Goal: Information Seeking & Learning: Learn about a topic

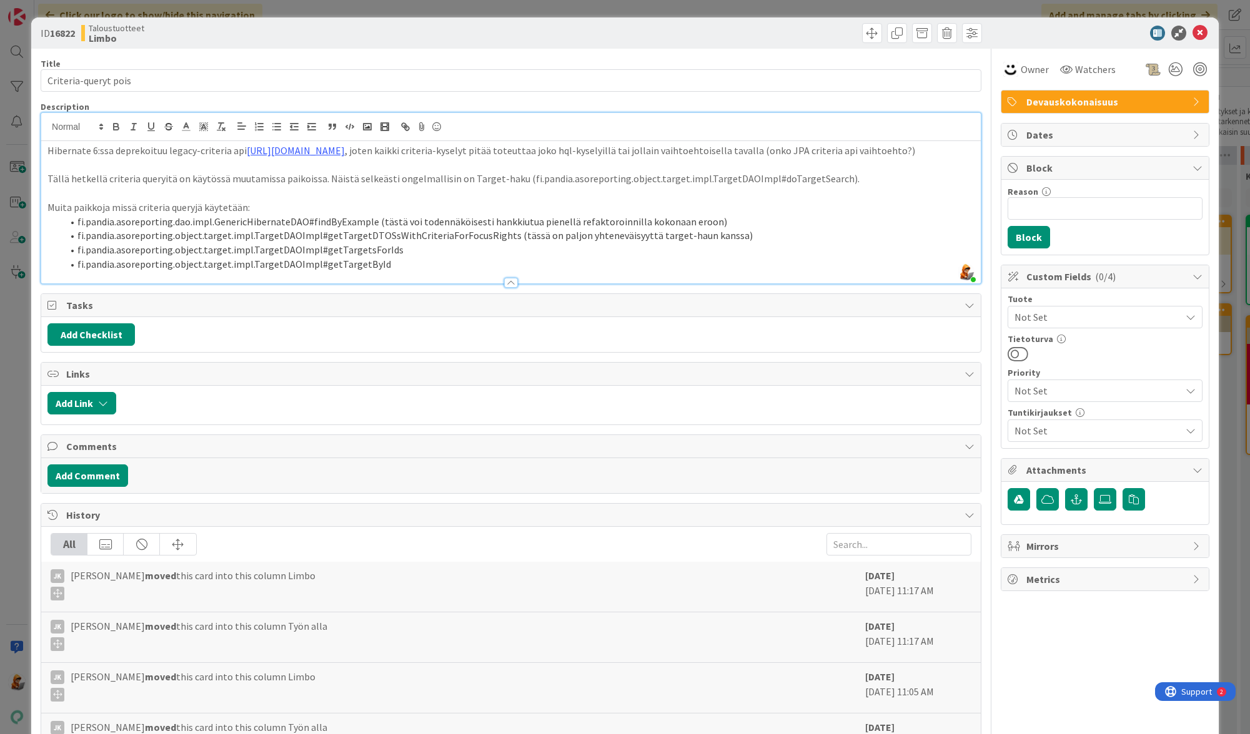
scroll to position [0, 1271]
click at [1198, 33] on icon at bounding box center [1199, 33] width 15 height 15
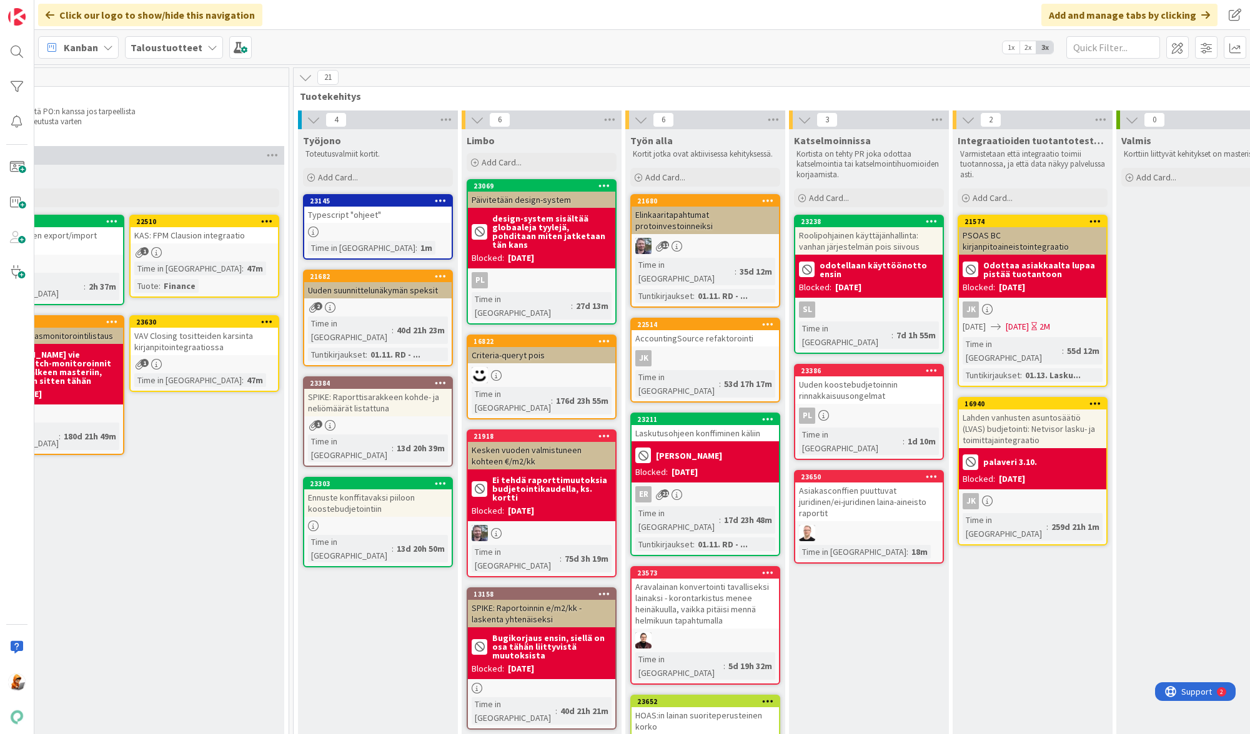
click at [681, 217] on div "Elinkaaritapahtumat protoinvestoinneiksi" at bounding box center [704, 220] width 147 height 27
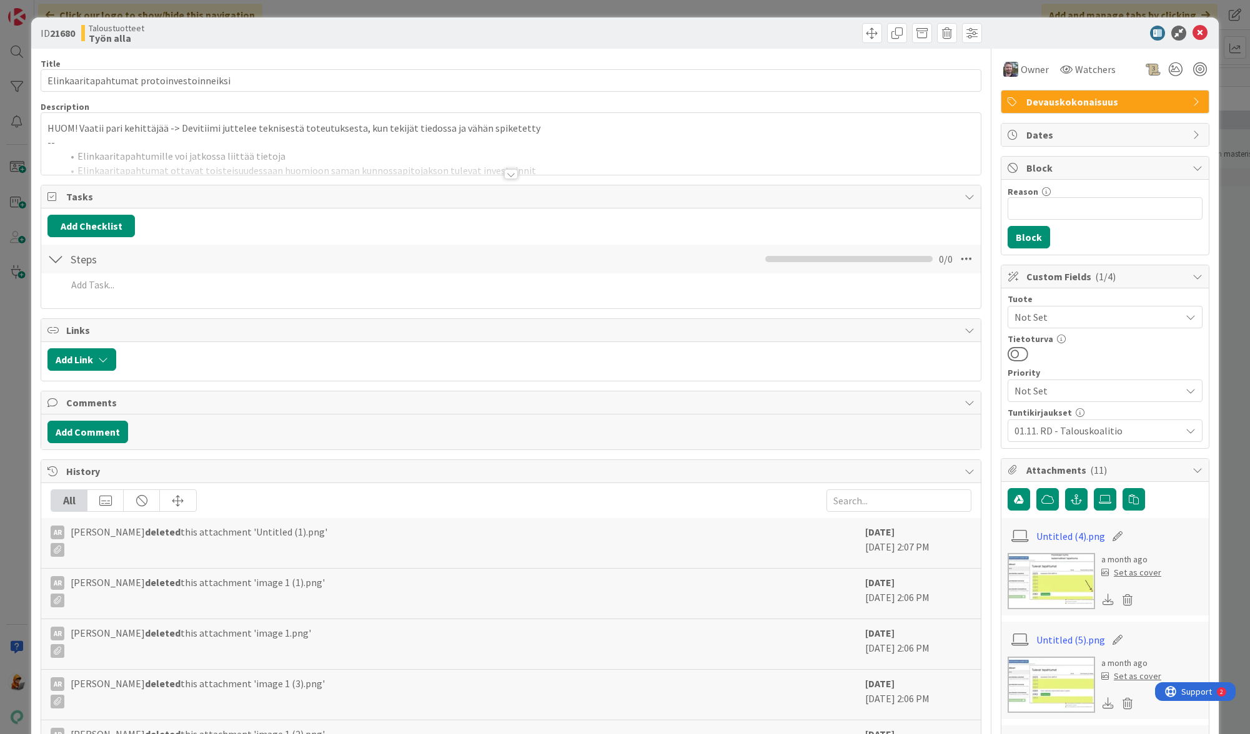
click at [517, 173] on div at bounding box center [511, 174] width 14 height 10
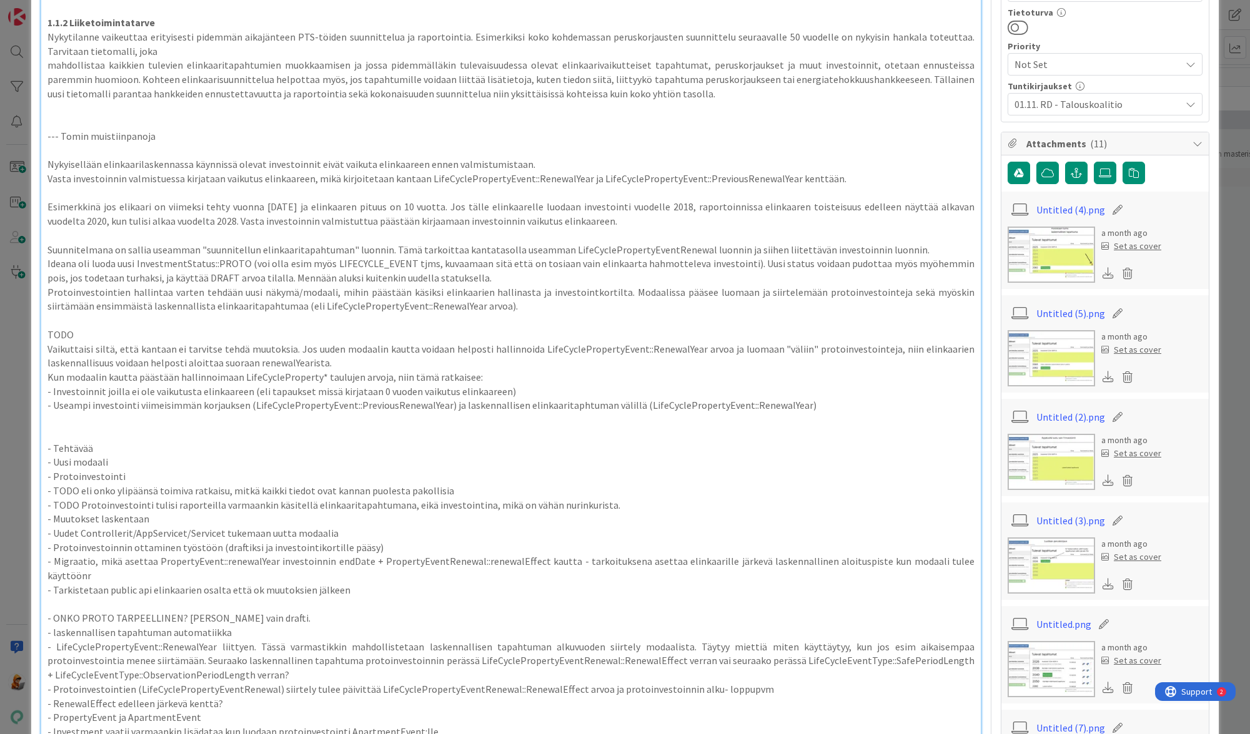
scroll to position [325, 0]
click at [1056, 260] on img at bounding box center [1050, 257] width 87 height 56
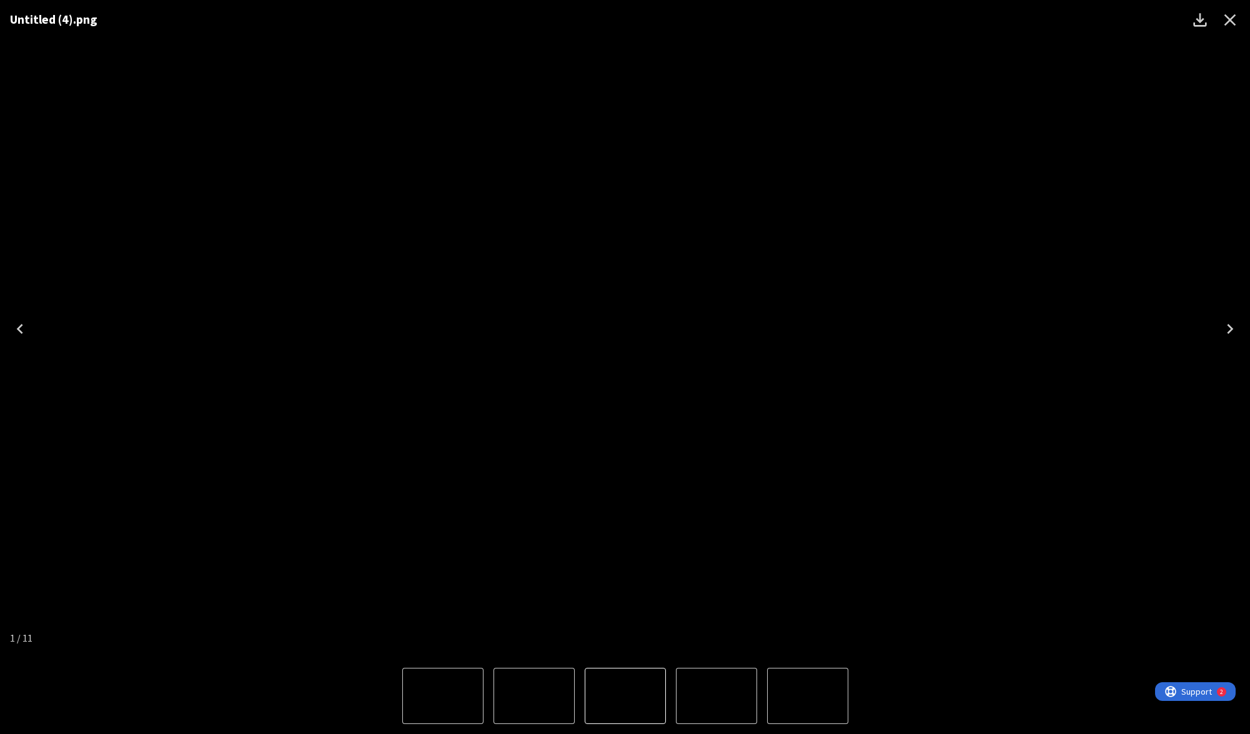
click at [1225, 328] on icon "Next" at bounding box center [1230, 329] width 20 height 20
click at [1228, 328] on icon "Next" at bounding box center [1230, 329] width 20 height 20
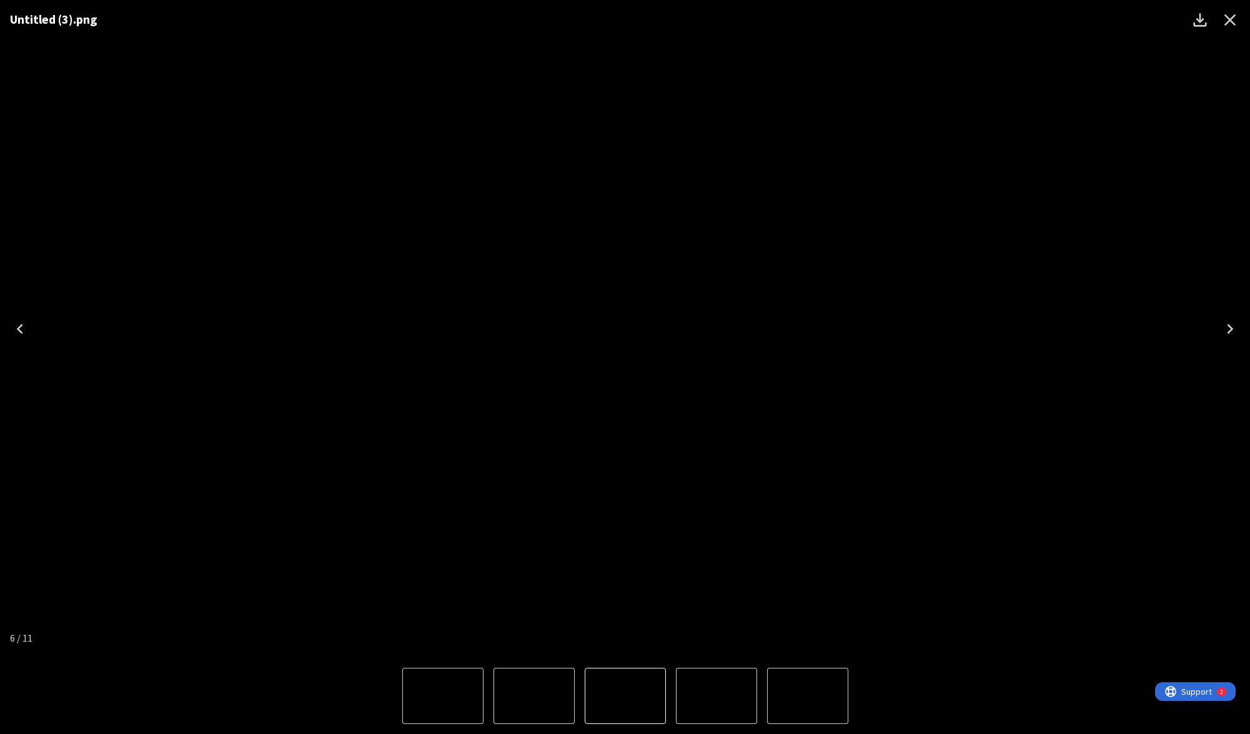
click at [1228, 328] on icon "Next" at bounding box center [1230, 329] width 20 height 20
click at [1235, 328] on icon "Next" at bounding box center [1230, 329] width 20 height 20
click at [1237, 22] on icon "Close" at bounding box center [1230, 20] width 20 height 20
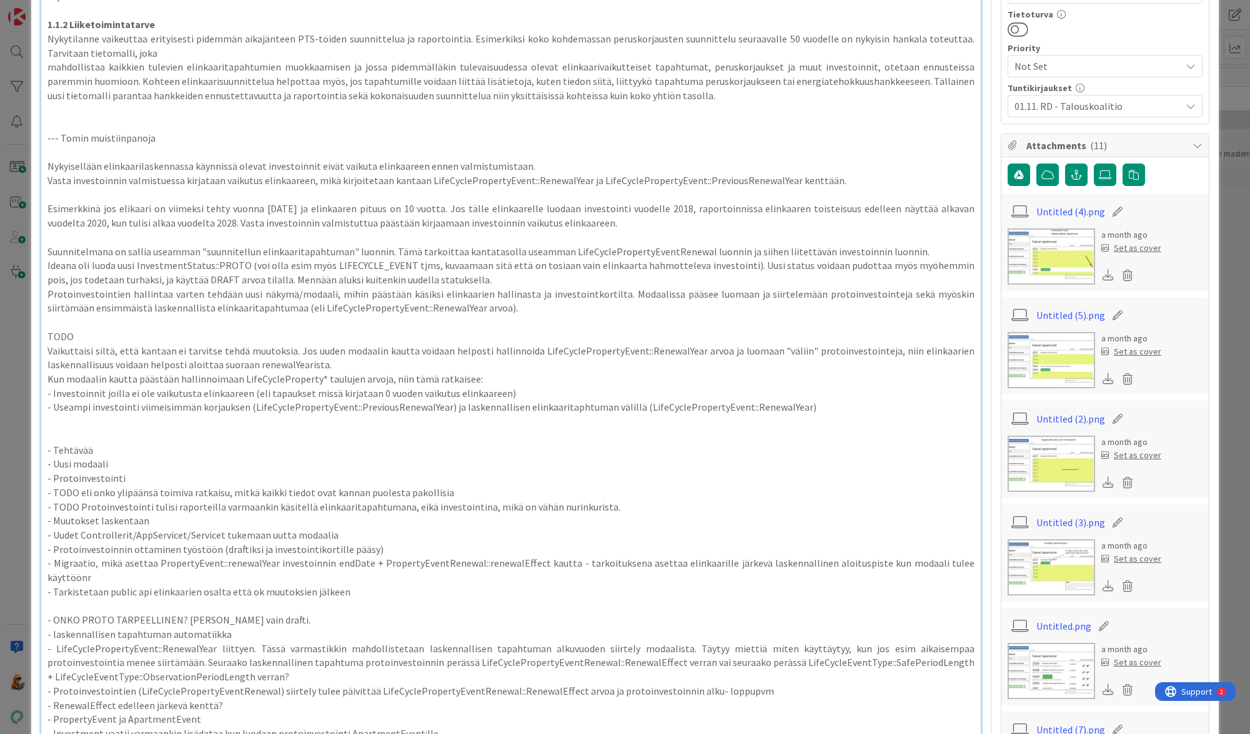
click at [1055, 259] on img at bounding box center [1050, 257] width 87 height 56
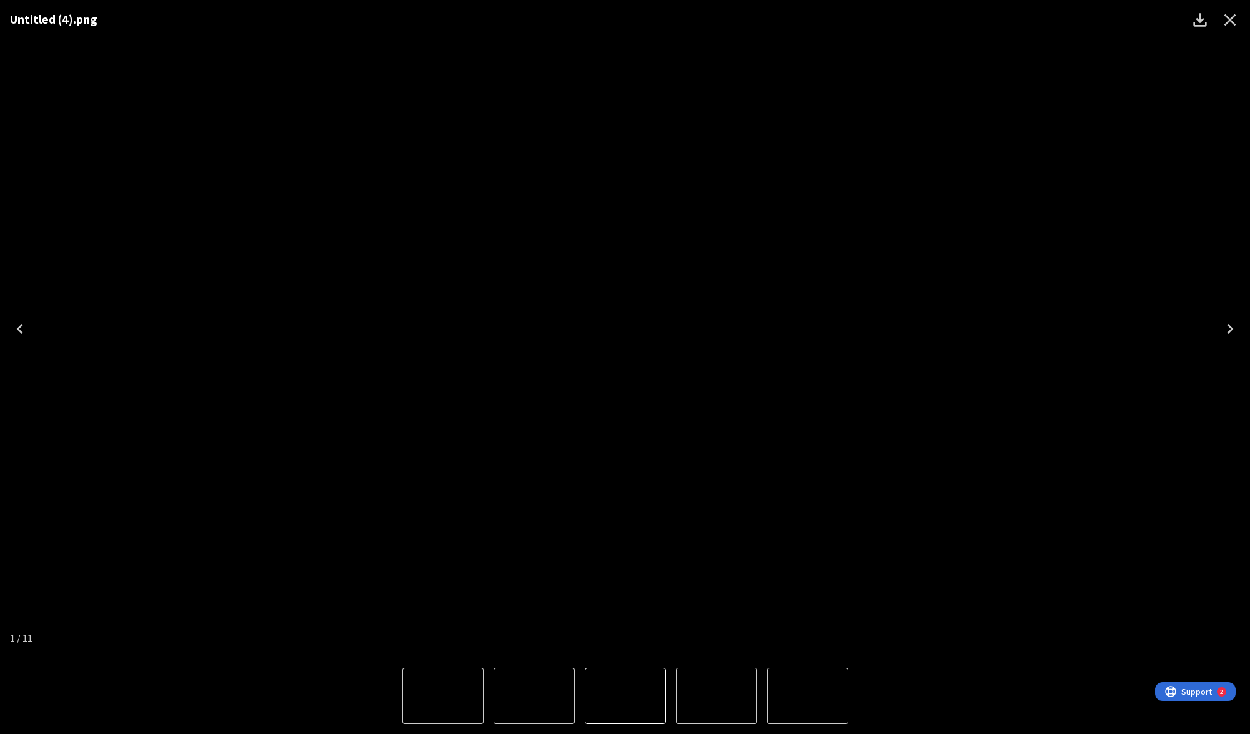
click at [1236, 19] on icon "Close" at bounding box center [1230, 20] width 20 height 20
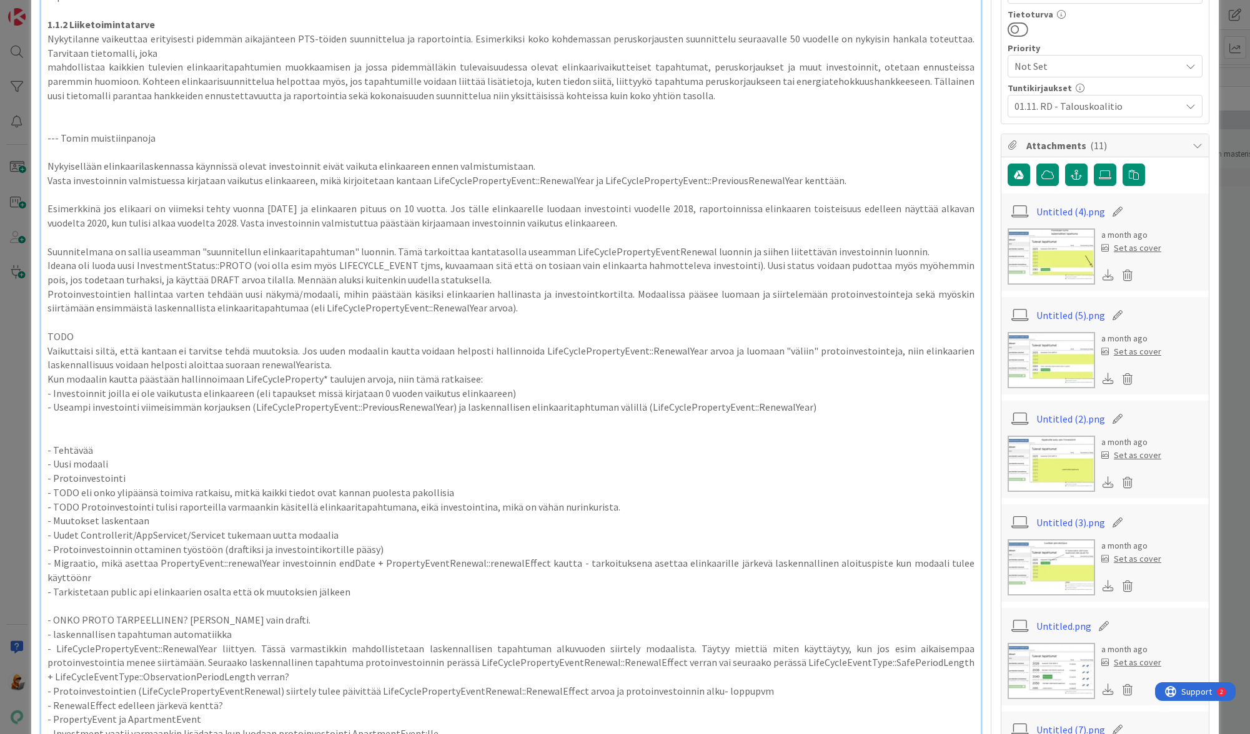
click at [1054, 254] on img at bounding box center [1050, 257] width 87 height 56
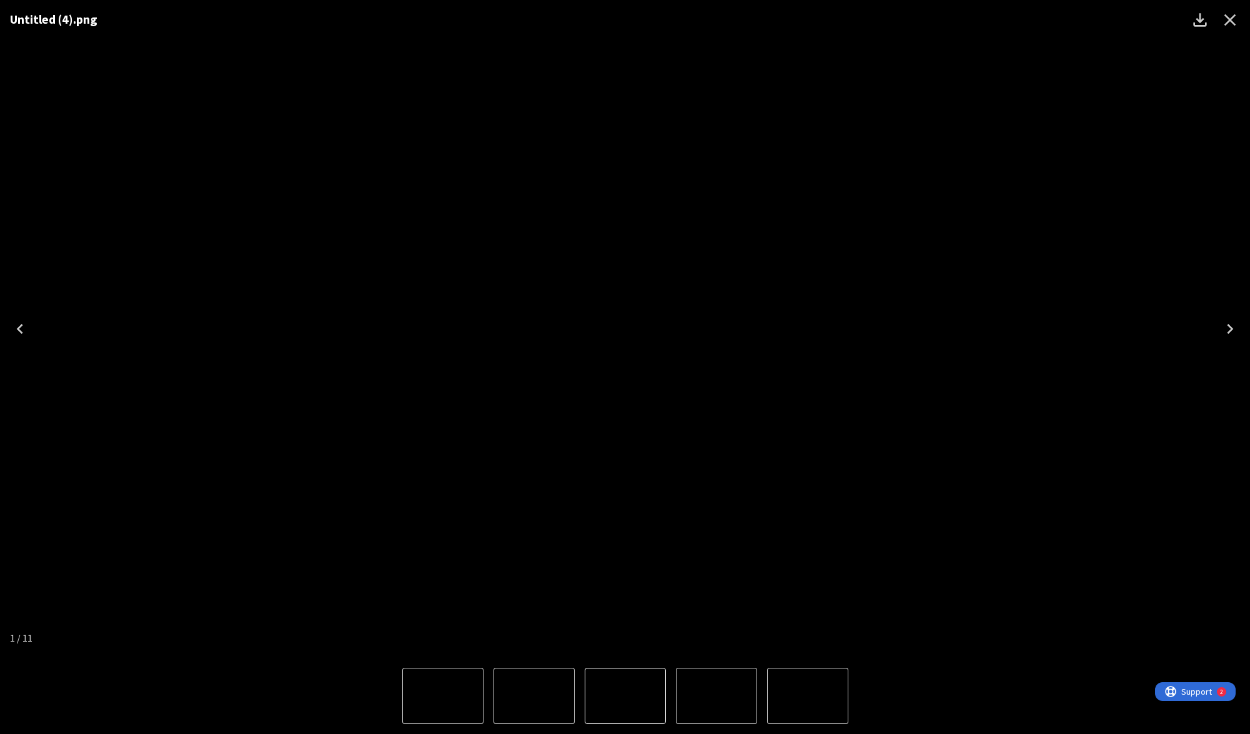
click at [1232, 327] on icon "Next" at bounding box center [1230, 329] width 20 height 20
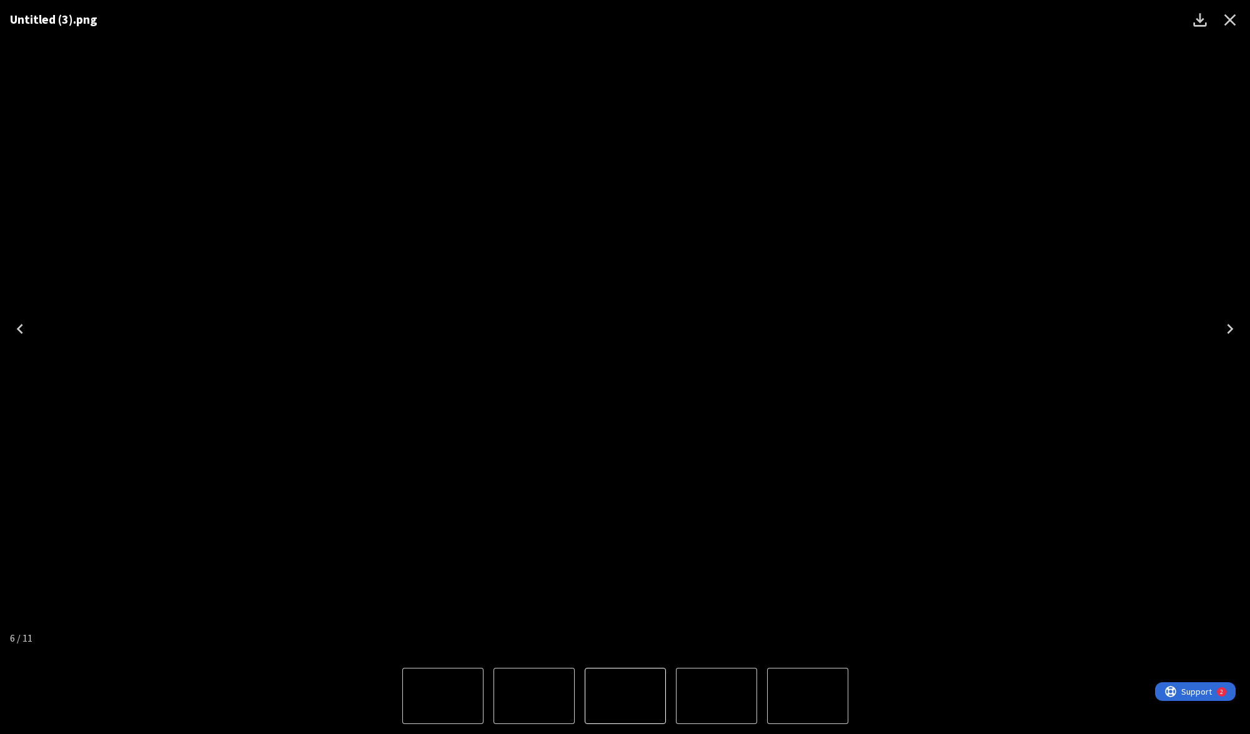
click at [1232, 327] on icon "Next" at bounding box center [1230, 329] width 20 height 20
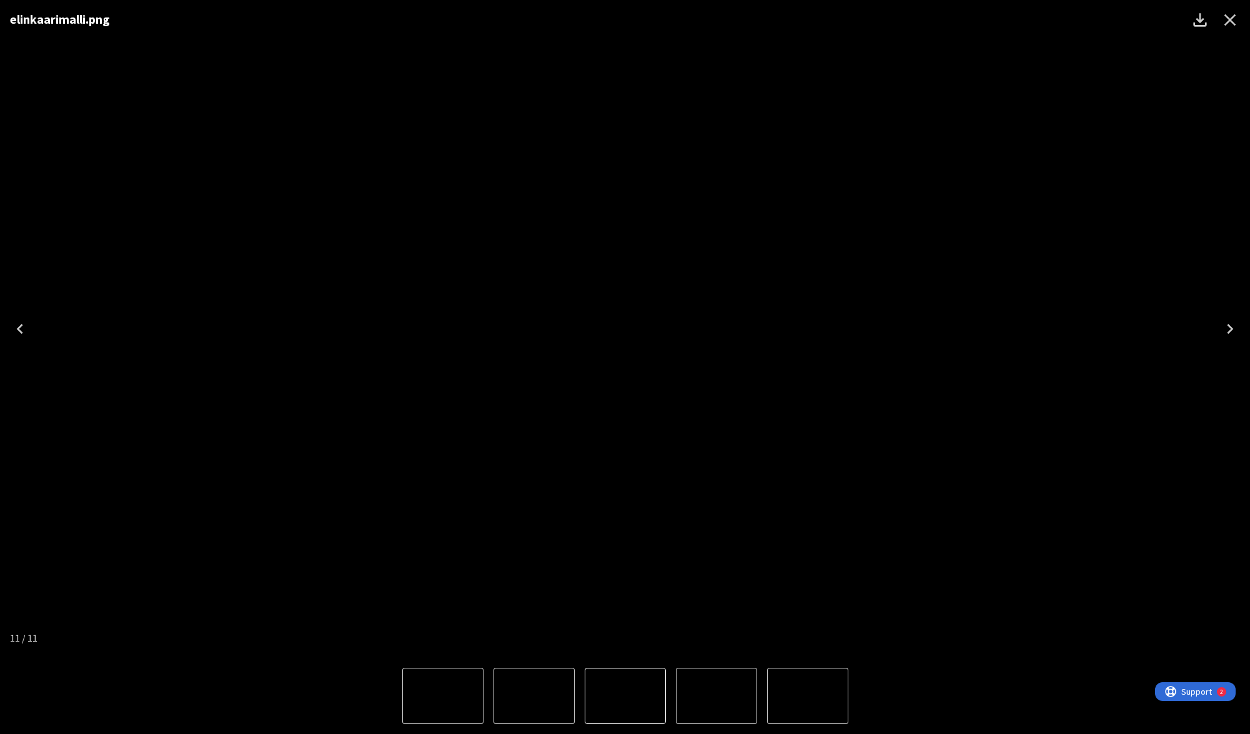
click at [1232, 327] on icon "Next" at bounding box center [1230, 329] width 20 height 20
click at [1233, 329] on icon "Next" at bounding box center [1230, 329] width 20 height 20
click at [1232, 329] on icon "Next" at bounding box center [1230, 329] width 20 height 20
click at [1232, 330] on icon "Next" at bounding box center [1230, 329] width 20 height 20
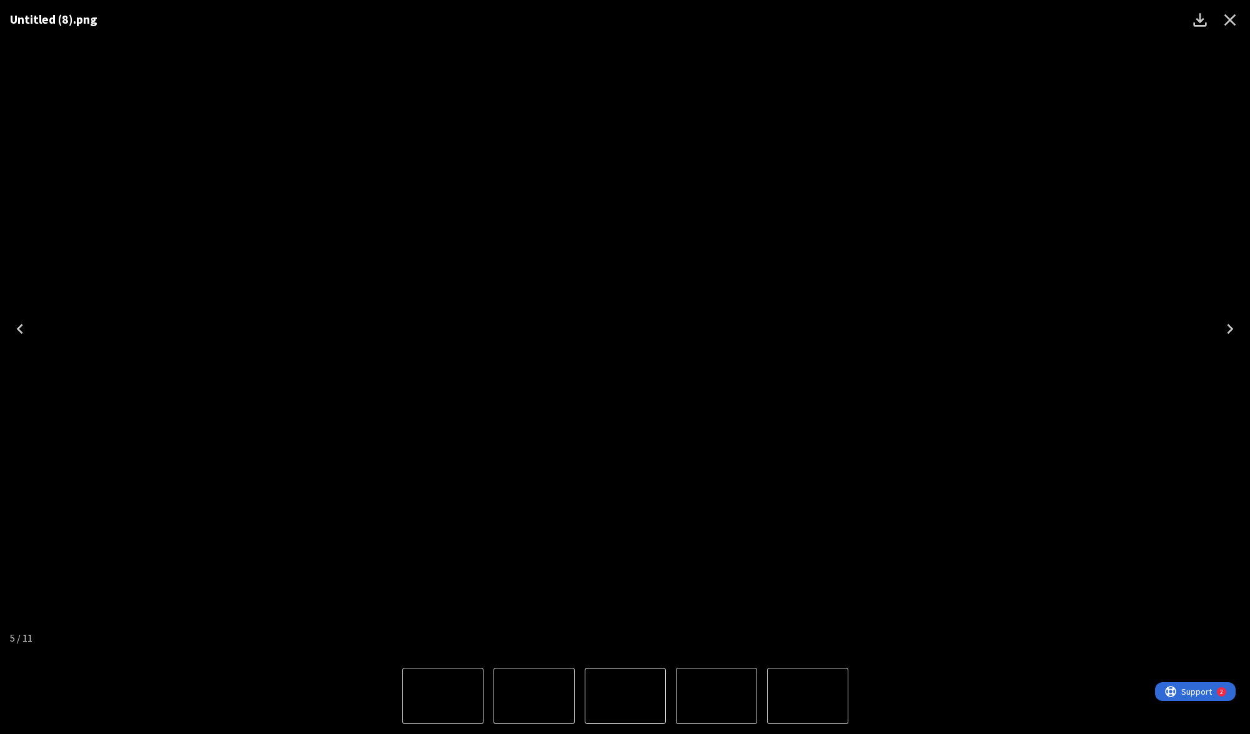
click at [1230, 16] on icon "Close" at bounding box center [1230, 20] width 20 height 20
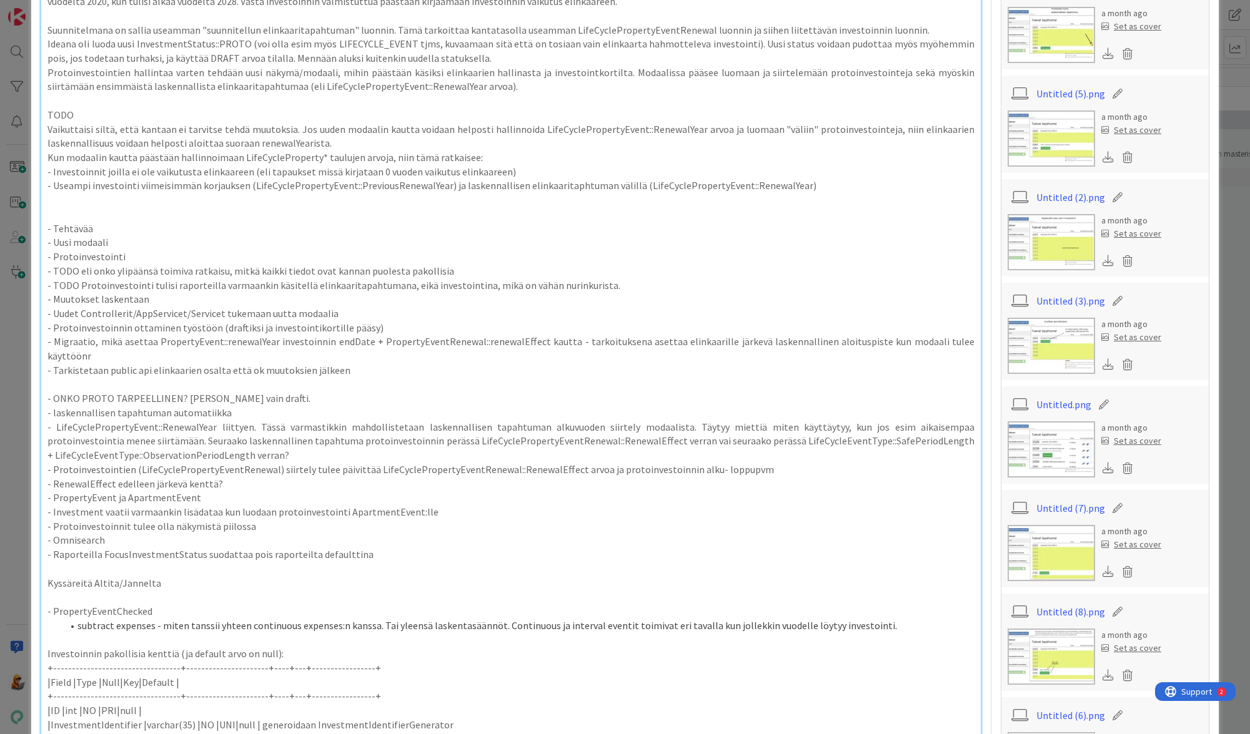
scroll to position [535, 0]
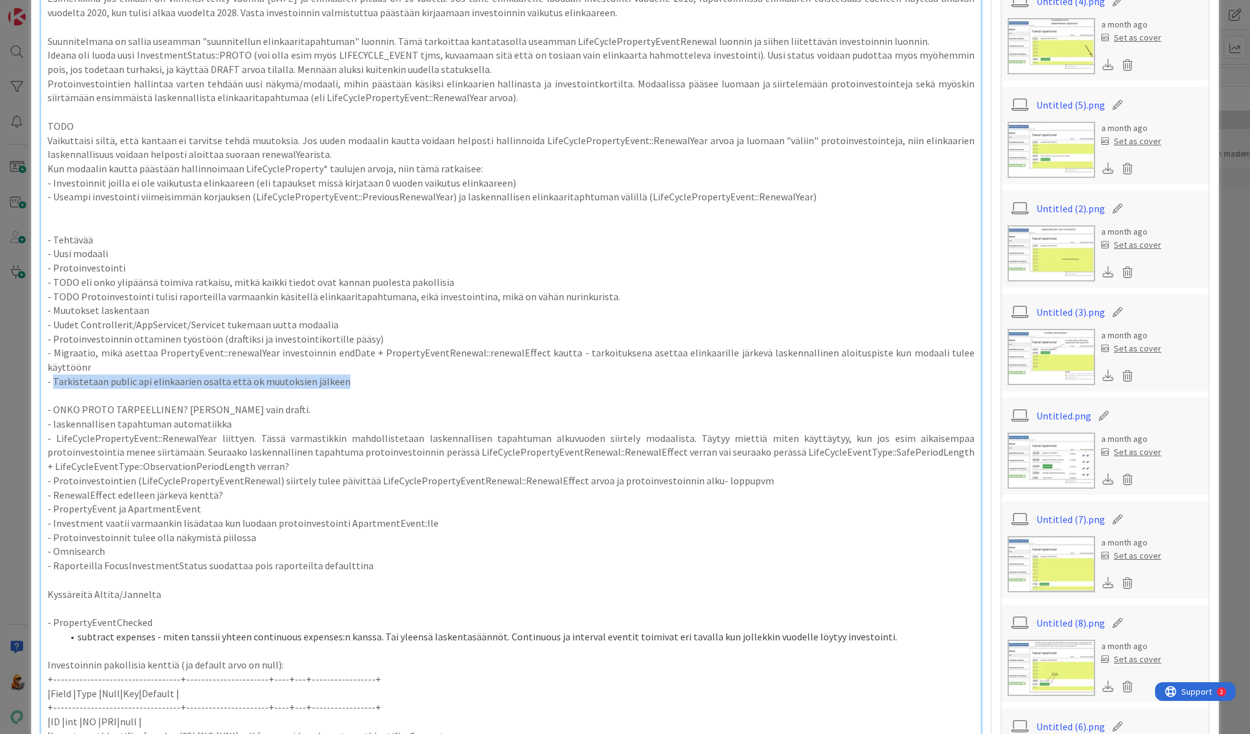
drag, startPoint x: 276, startPoint y: 370, endPoint x: 52, endPoint y: 370, distance: 223.6
click at [52, 375] on p "- Tarkistetaan public api elinkaarien osalta että ok muutoksien jälkeen" at bounding box center [510, 382] width 927 height 14
click at [342, 375] on p "- Tarkistetaan public api elinkaarien osalta että ok muutoksien jälkeen" at bounding box center [510, 382] width 927 height 14
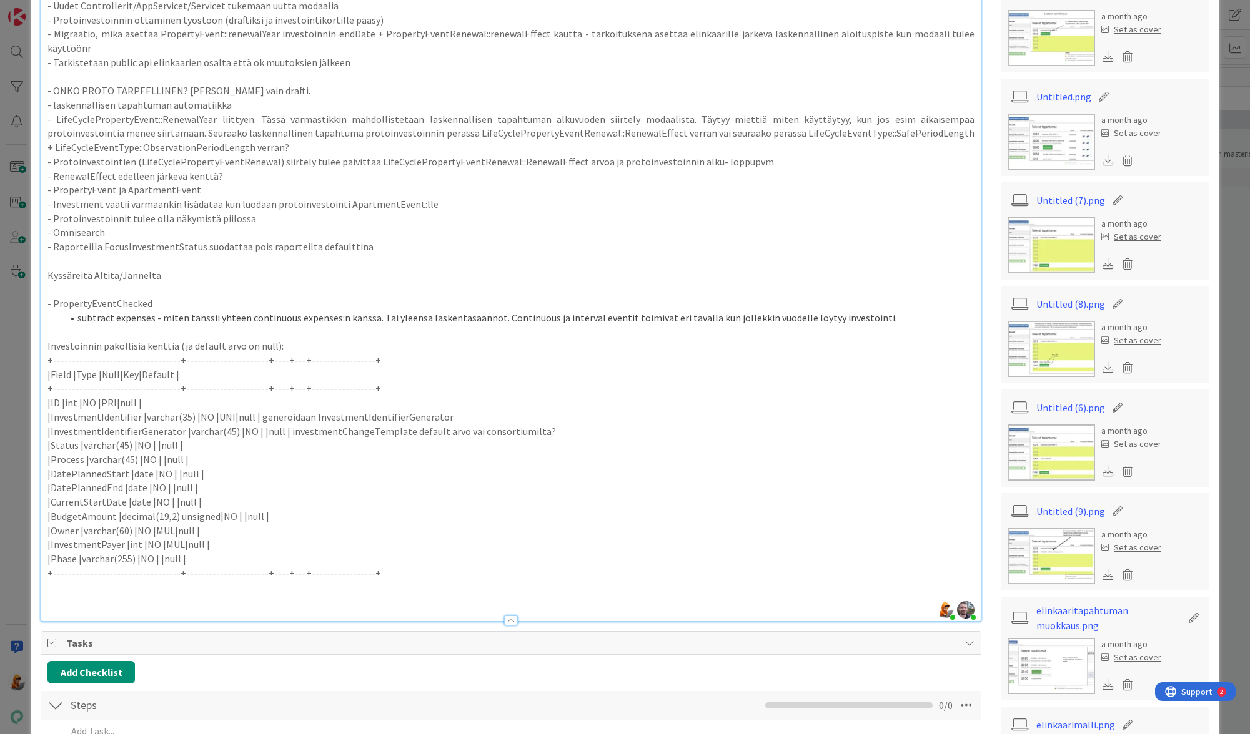
scroll to position [854, 0]
click at [1050, 351] on img at bounding box center [1050, 350] width 87 height 56
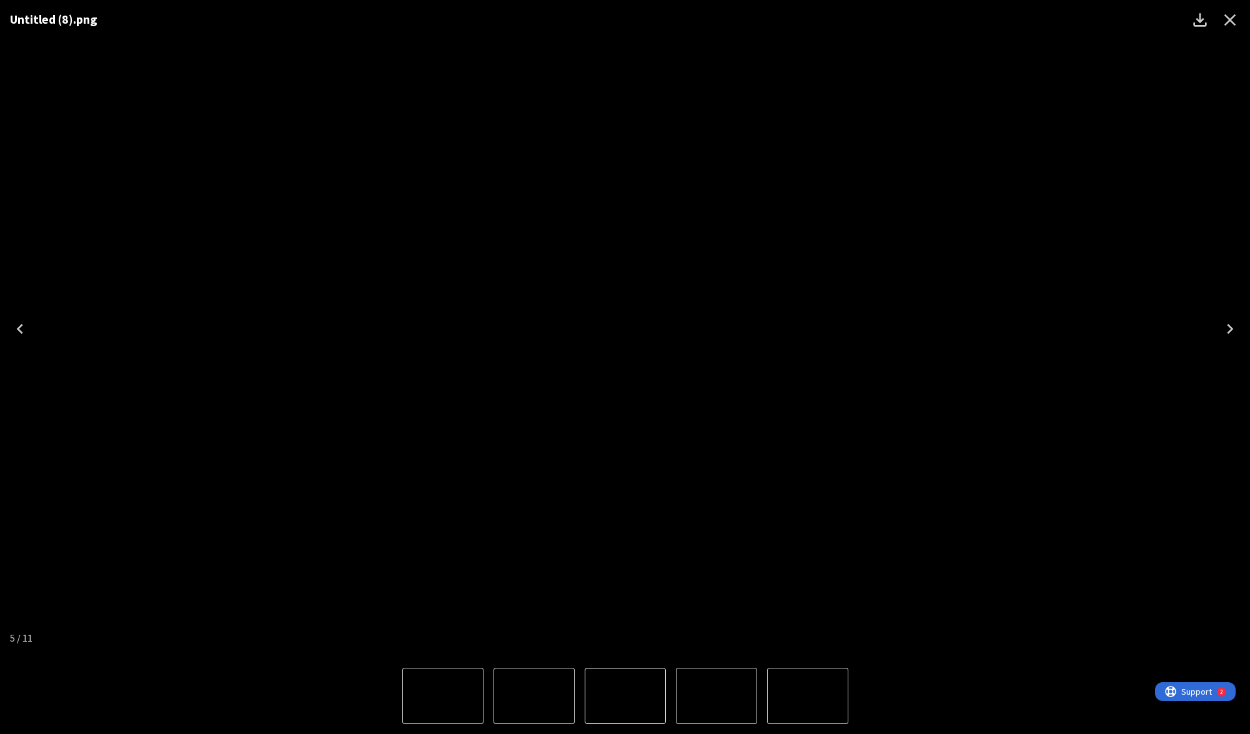
click at [1222, 22] on icon "Close" at bounding box center [1230, 20] width 20 height 20
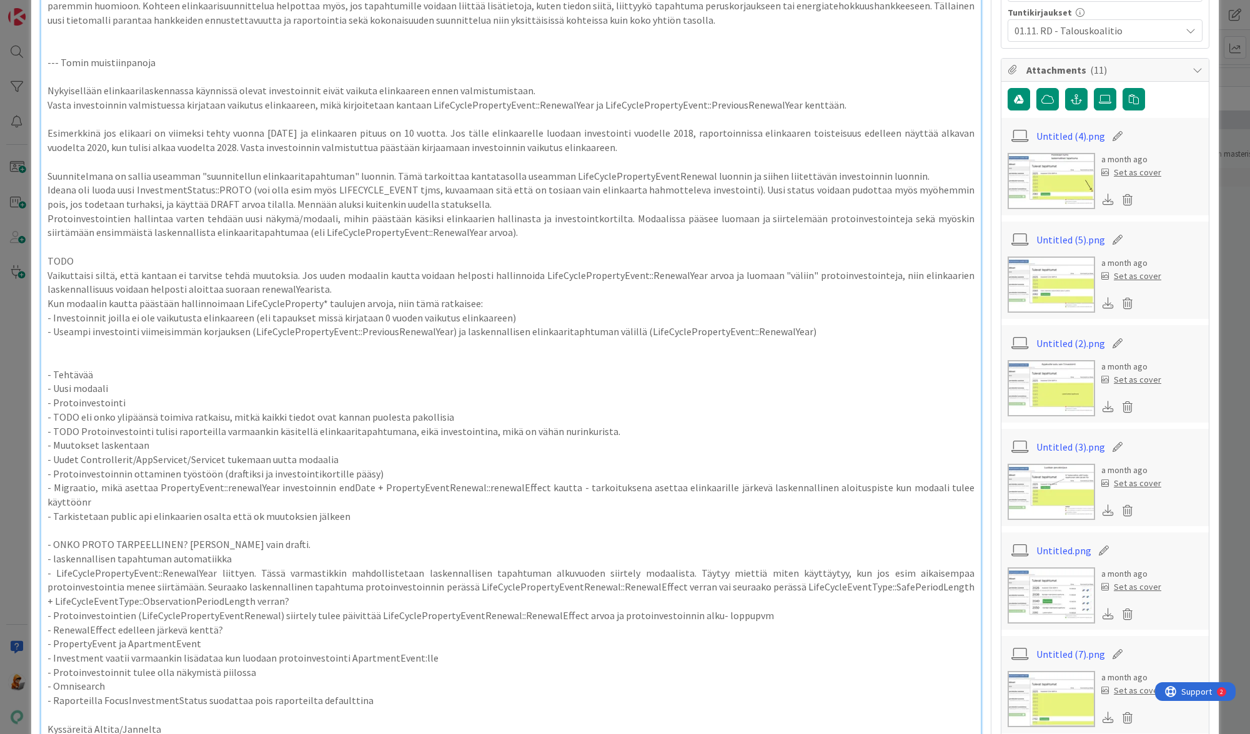
scroll to position [400, 0]
click at [1051, 189] on img at bounding box center [1050, 182] width 87 height 56
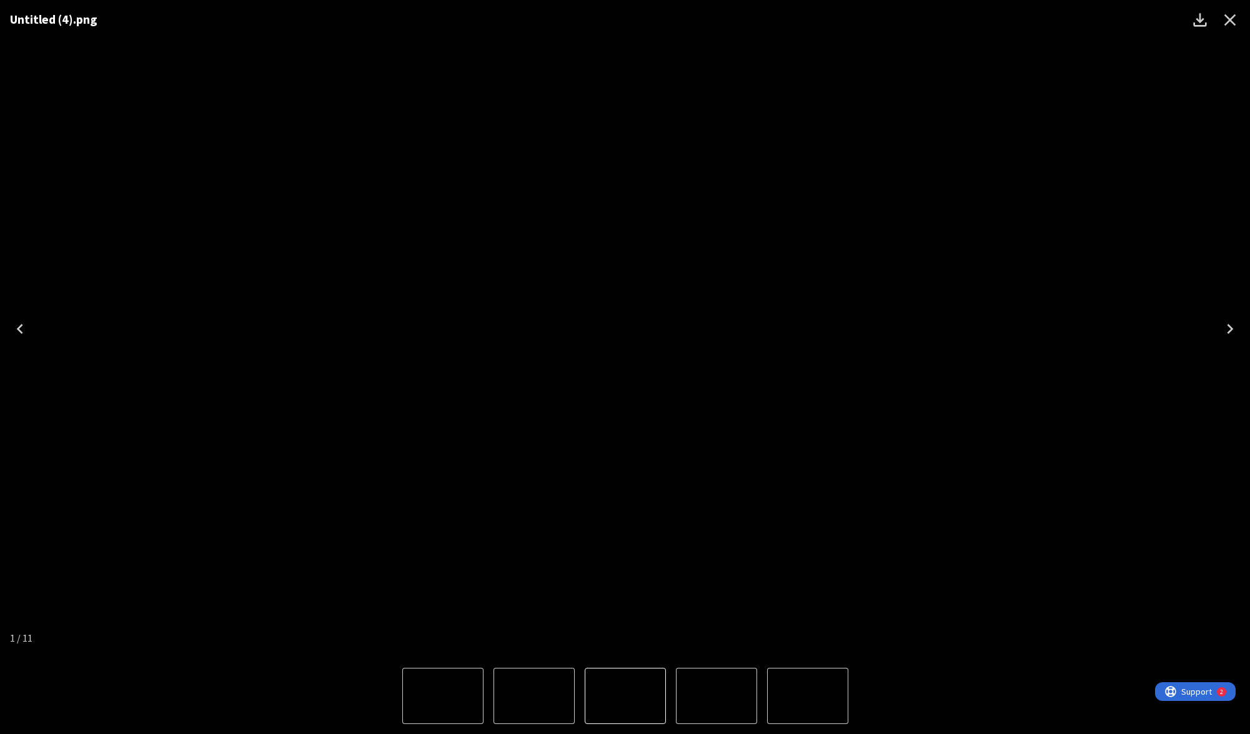
click at [1230, 329] on icon "Next" at bounding box center [1230, 329] width 6 height 10
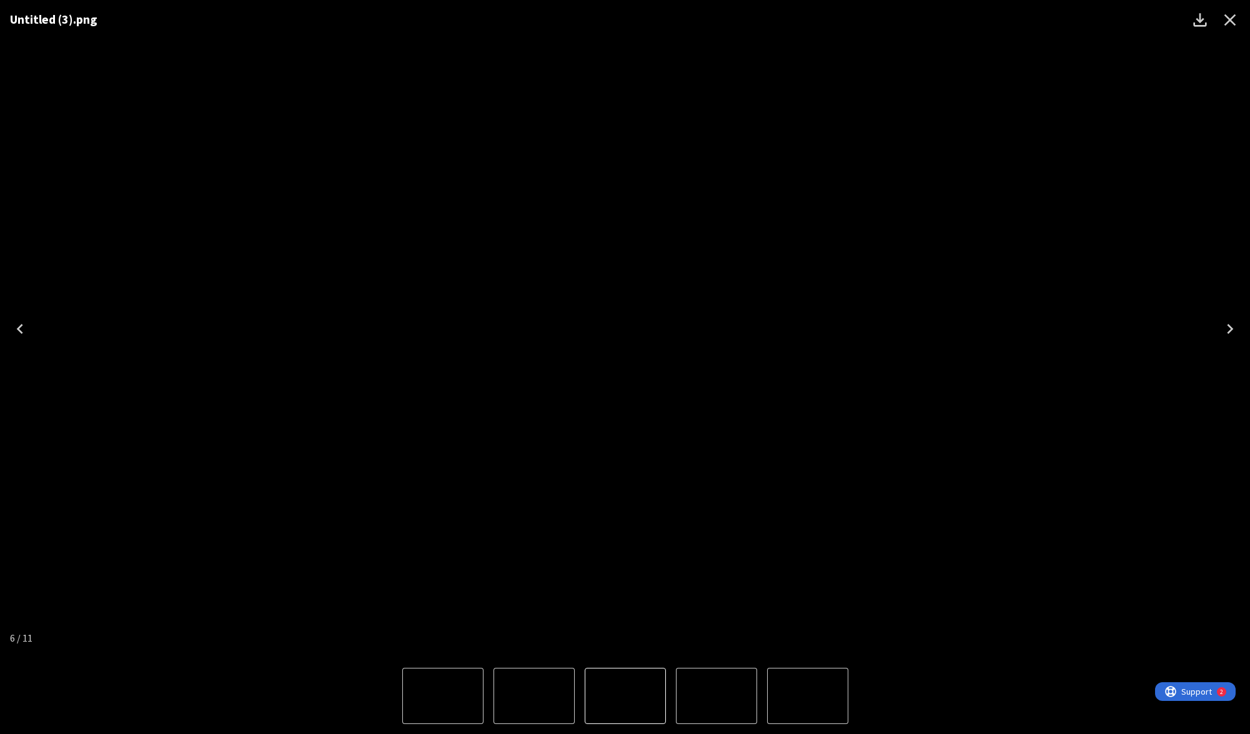
click at [1230, 329] on icon "Next" at bounding box center [1230, 329] width 6 height 10
drag, startPoint x: 563, startPoint y: 282, endPoint x: 661, endPoint y: 279, distance: 97.5
click at [703, 329] on img "8 of 11" at bounding box center [703, 329] width 0 height 0
drag, startPoint x: 719, startPoint y: 289, endPoint x: 601, endPoint y: 284, distance: 118.7
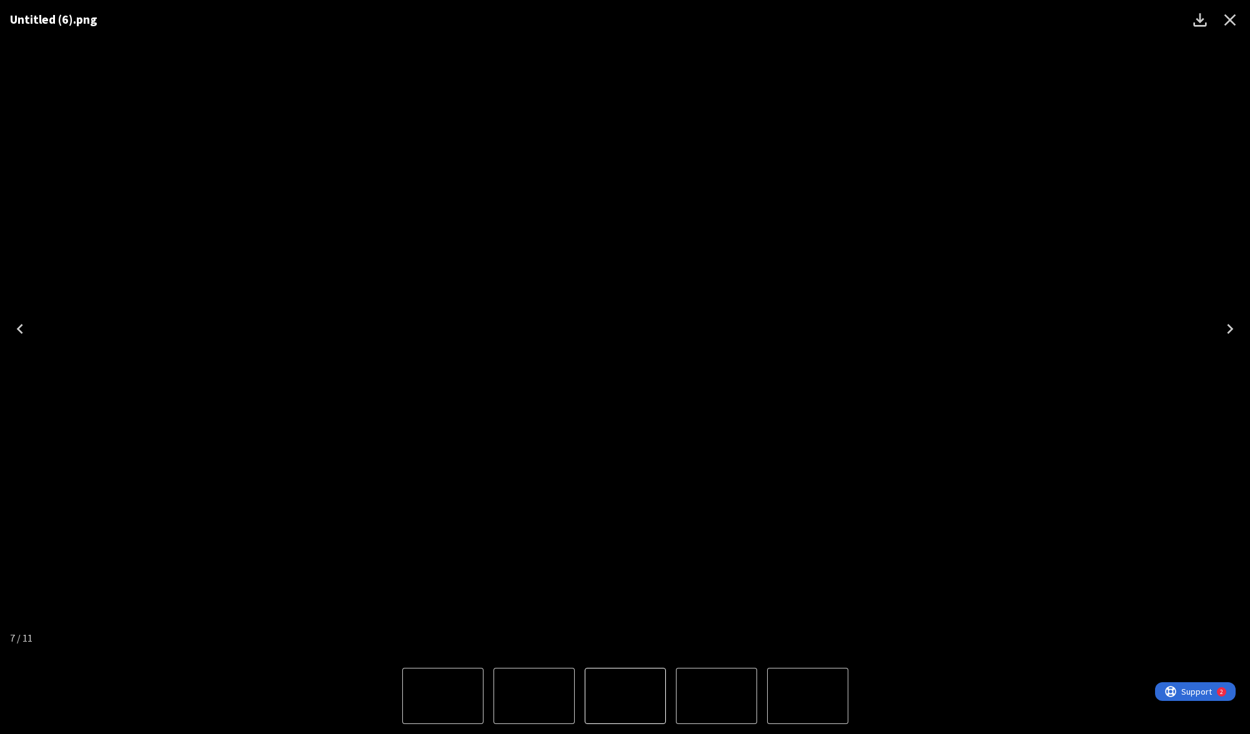
click at [625, 329] on img "7 of 11" at bounding box center [625, 329] width 0 height 0
click at [1231, 16] on icon "Close" at bounding box center [1230, 20] width 20 height 20
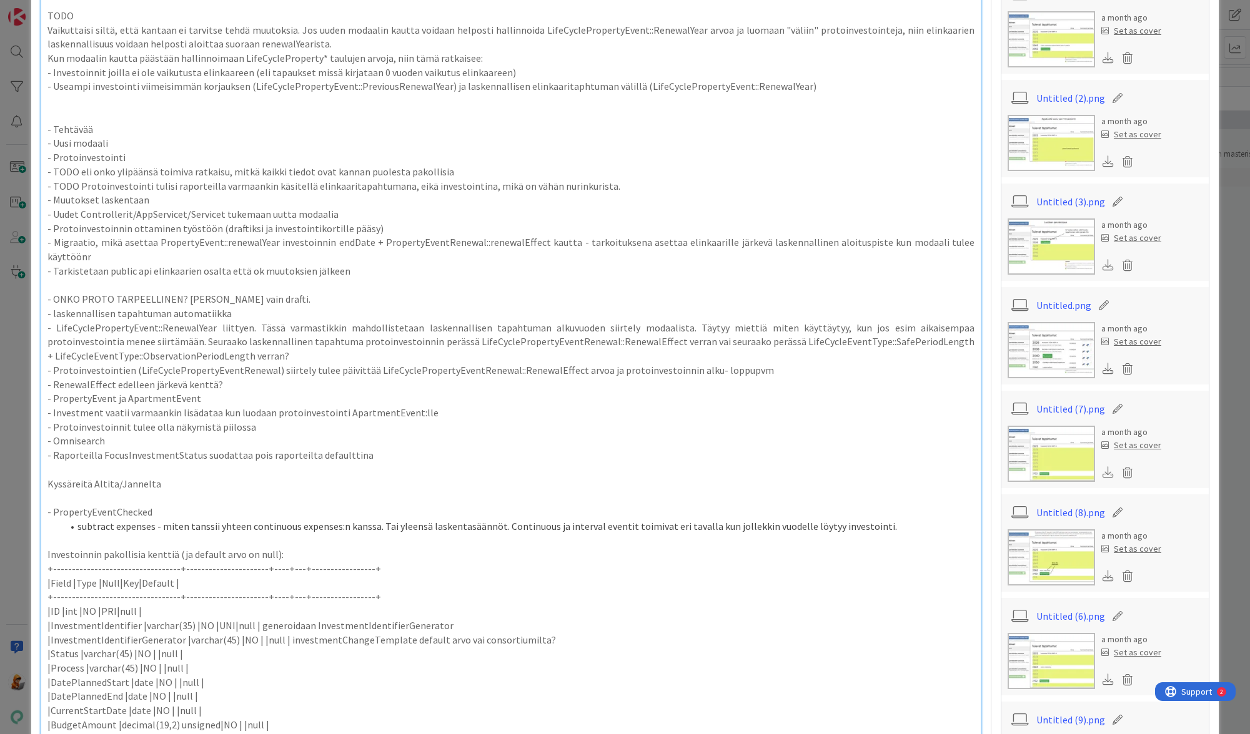
scroll to position [643, 0]
